Goal: Task Accomplishment & Management: Manage account settings

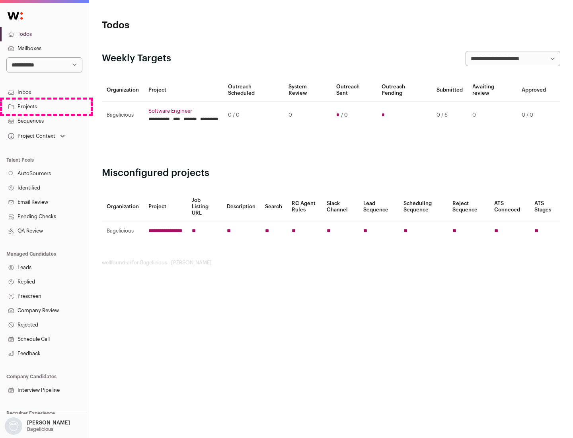
click at [44, 106] on link "Projects" at bounding box center [44, 106] width 89 height 14
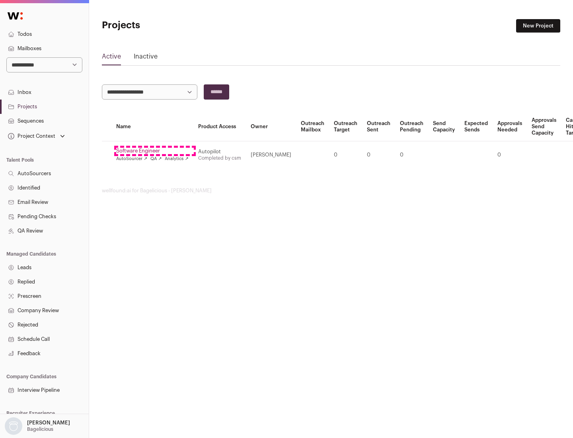
click at [155, 151] on link "Software Engineer" at bounding box center [152, 151] width 72 height 6
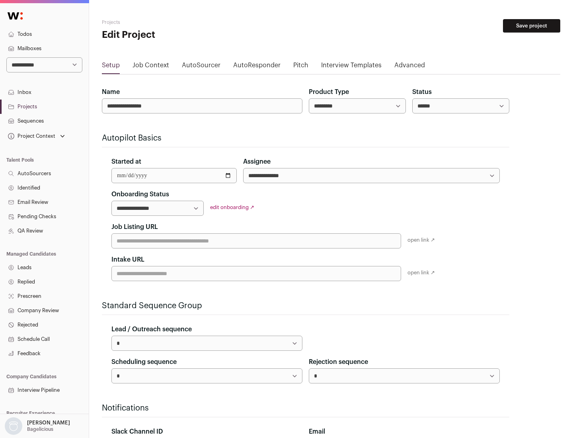
click at [531, 26] on button "Save project" at bounding box center [531, 26] width 57 height 14
